Goal: Check status: Check status

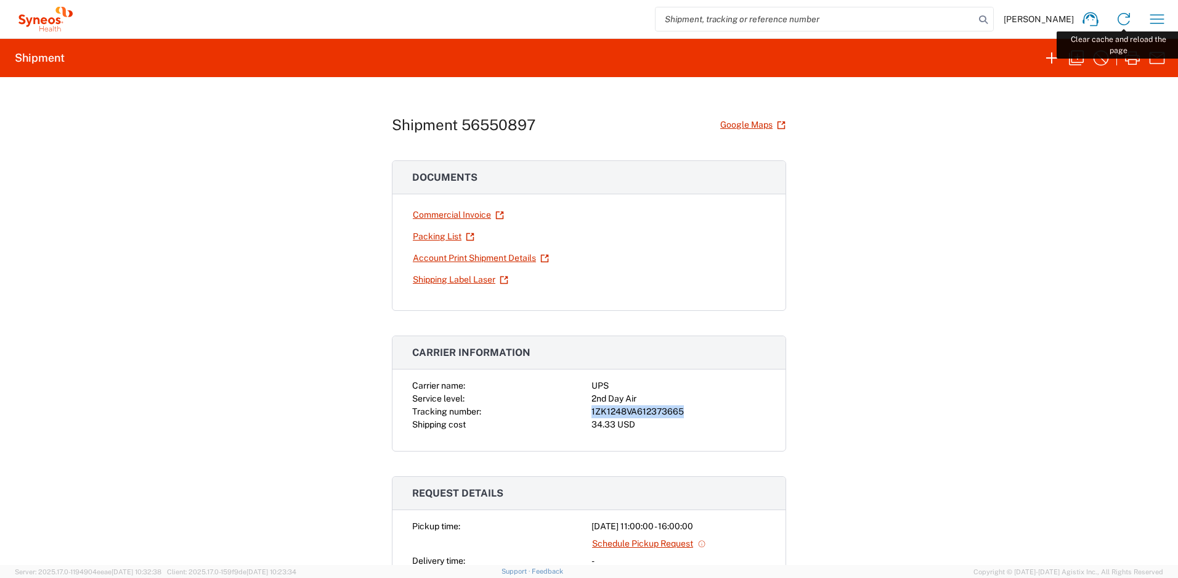
scroll to position [329, 0]
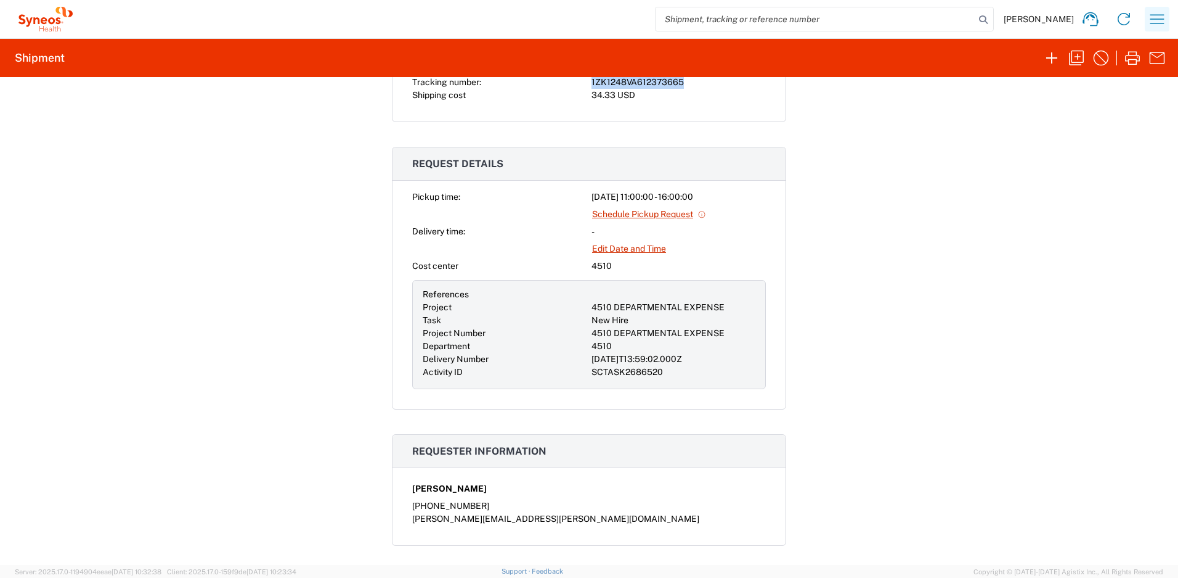
click at [1151, 13] on icon "button" at bounding box center [1158, 19] width 20 height 20
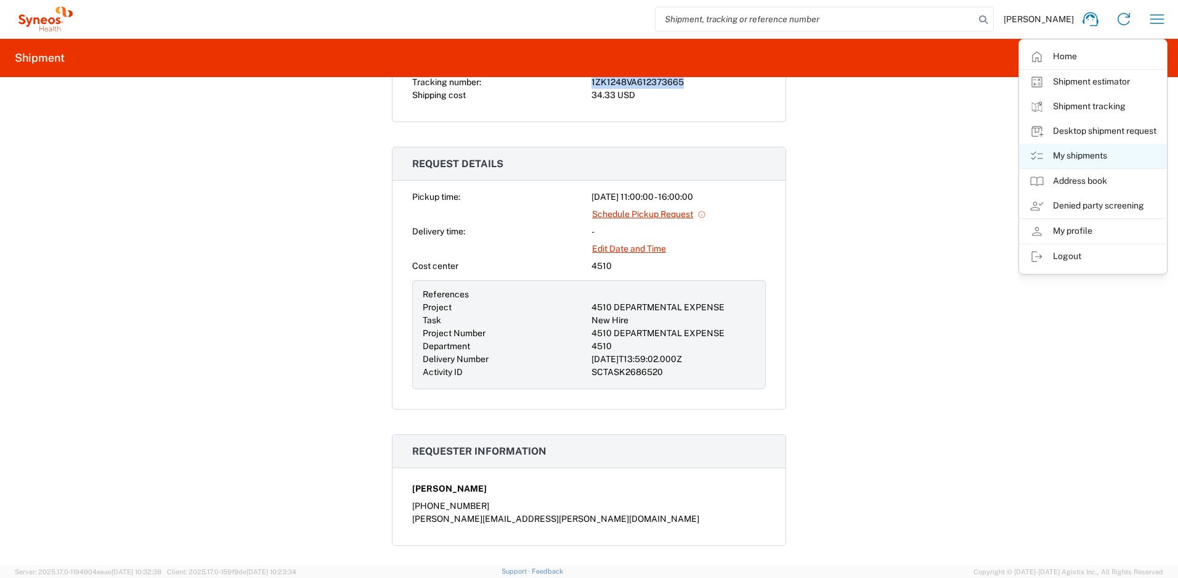
click at [1082, 150] on link "My shipments" at bounding box center [1093, 156] width 147 height 25
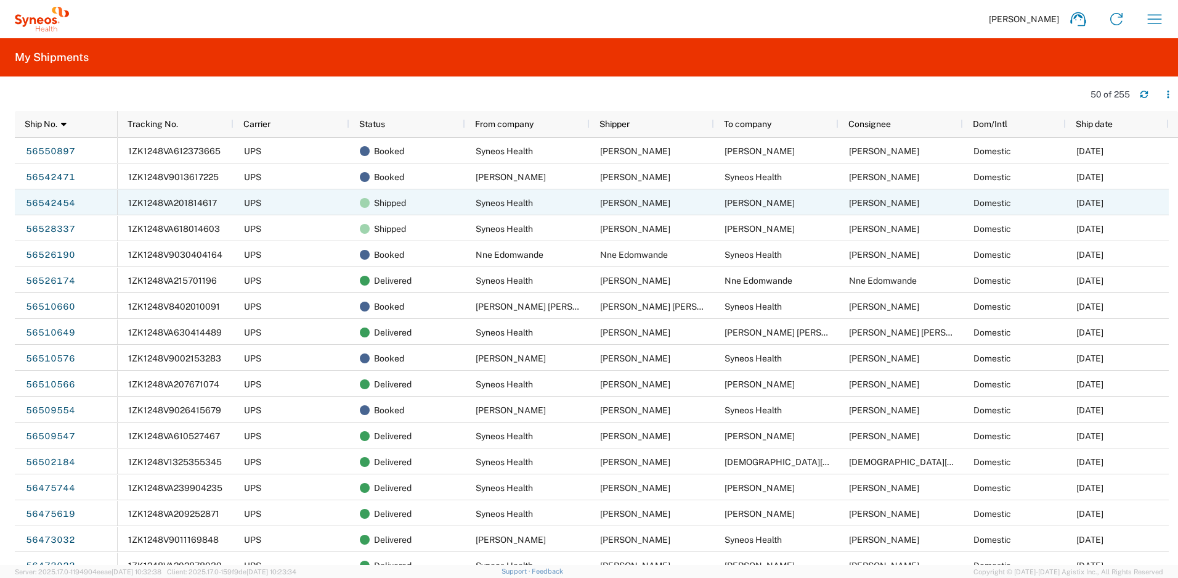
click at [186, 202] on span "1ZK1248VA201814617" at bounding box center [172, 203] width 89 height 10
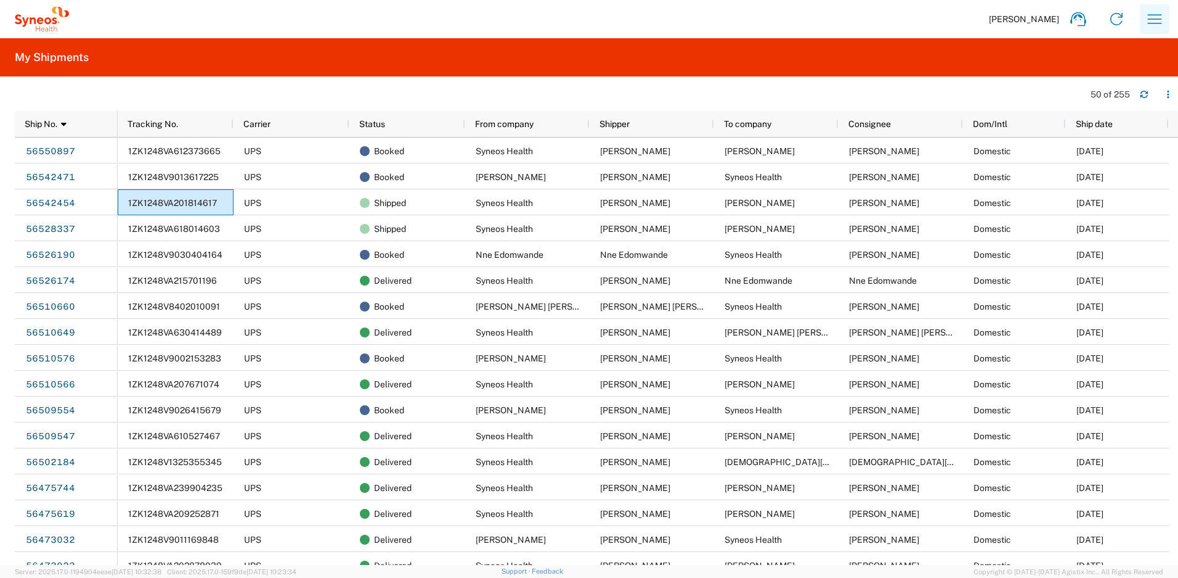
click at [1148, 15] on icon "button" at bounding box center [1155, 19] width 20 height 20
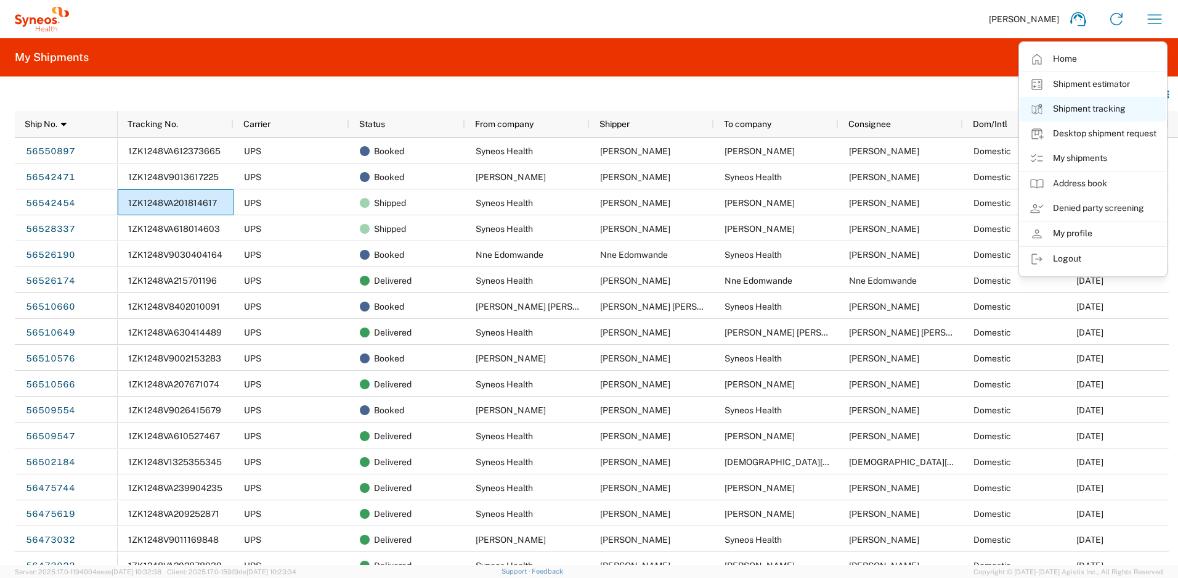
click at [1072, 111] on link "Shipment tracking" at bounding box center [1093, 109] width 147 height 25
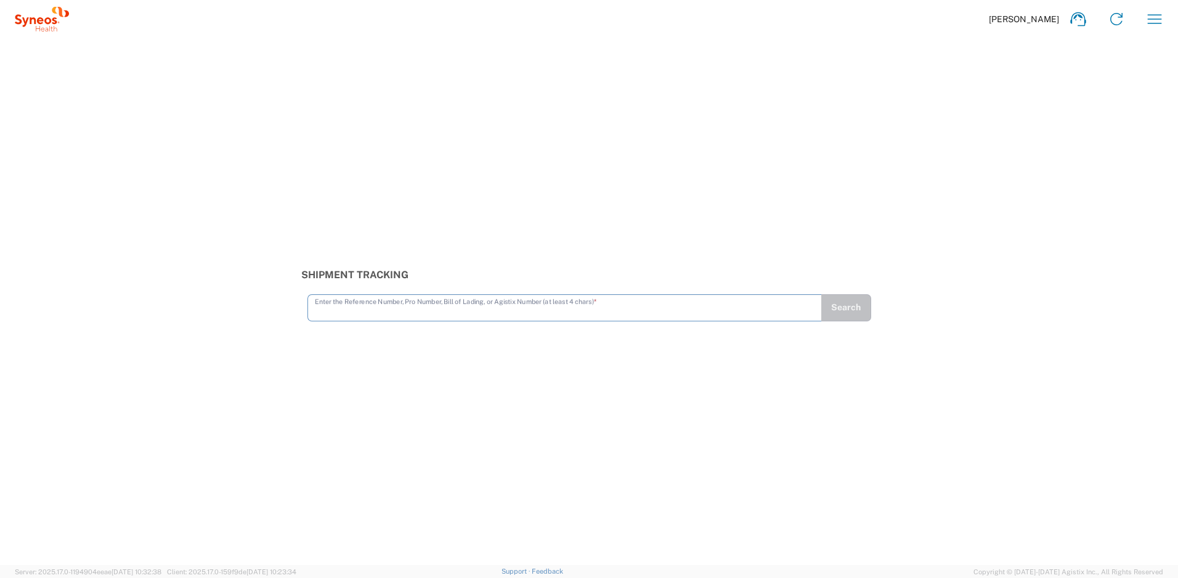
click at [462, 296] on input "text" at bounding box center [565, 307] width 500 height 22
type input "1ZK1248VA201814617"
click at [855, 302] on button "Search" at bounding box center [846, 307] width 51 height 27
